Goal: Navigation & Orientation: Find specific page/section

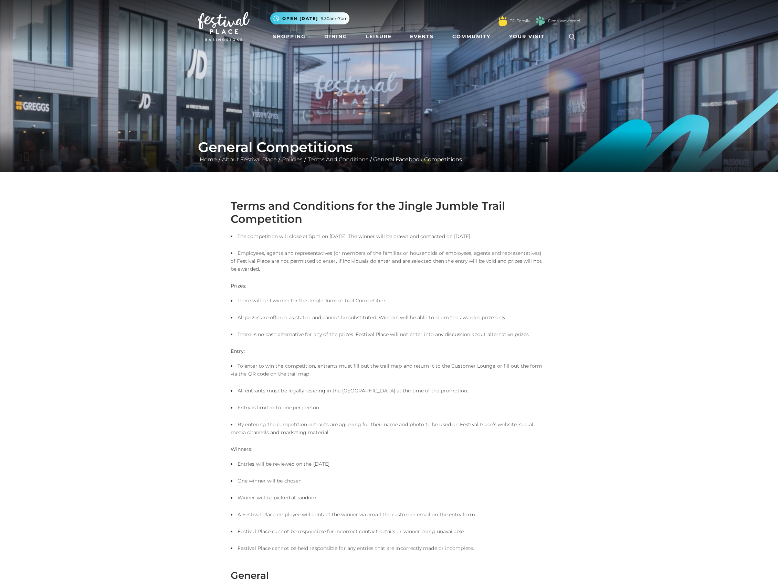
click at [216, 28] on img at bounding box center [224, 26] width 52 height 29
click at [334, 35] on link "Dining" at bounding box center [335, 36] width 29 height 13
